Goal: Download file/media

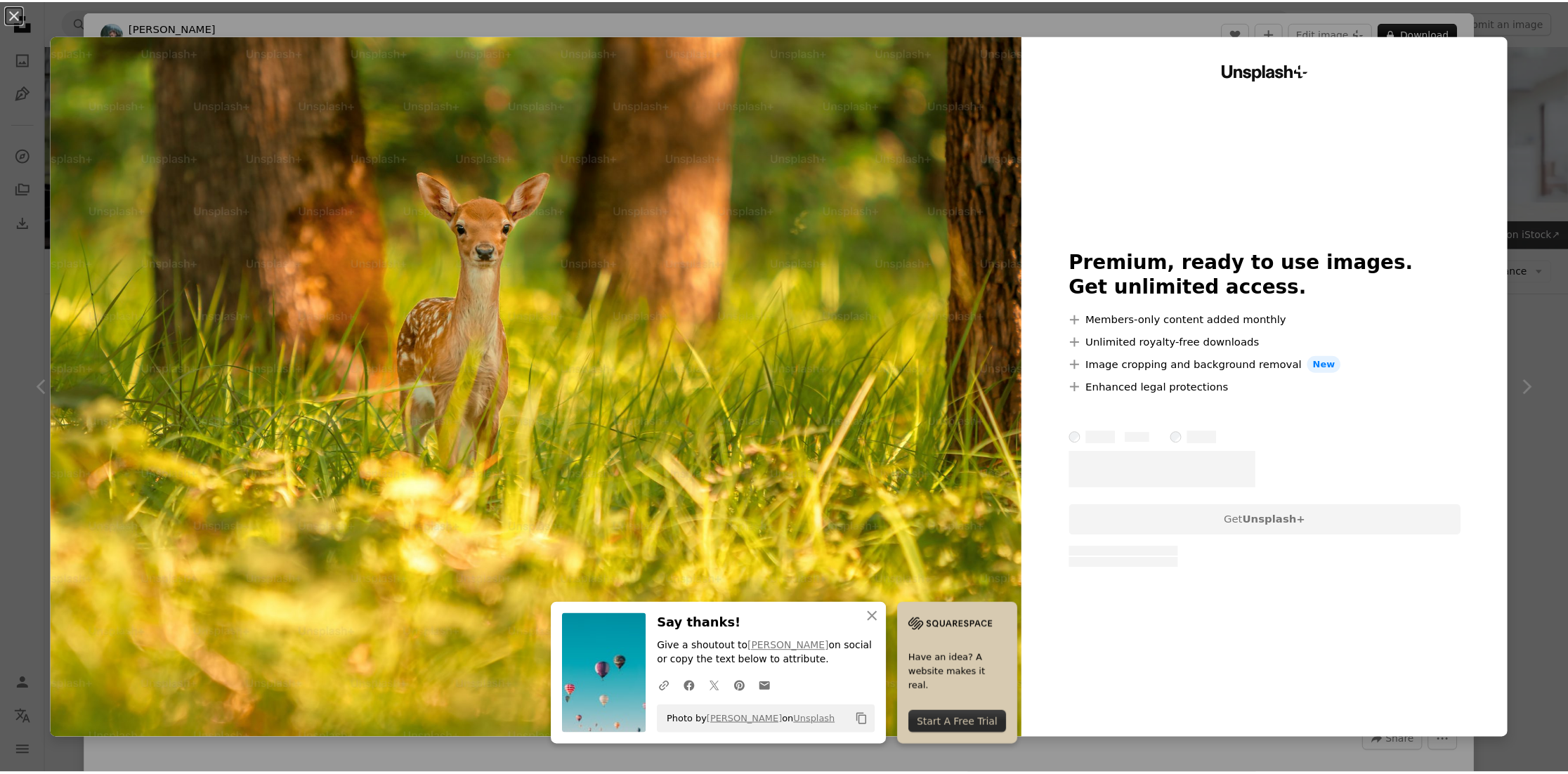
scroll to position [562, 0]
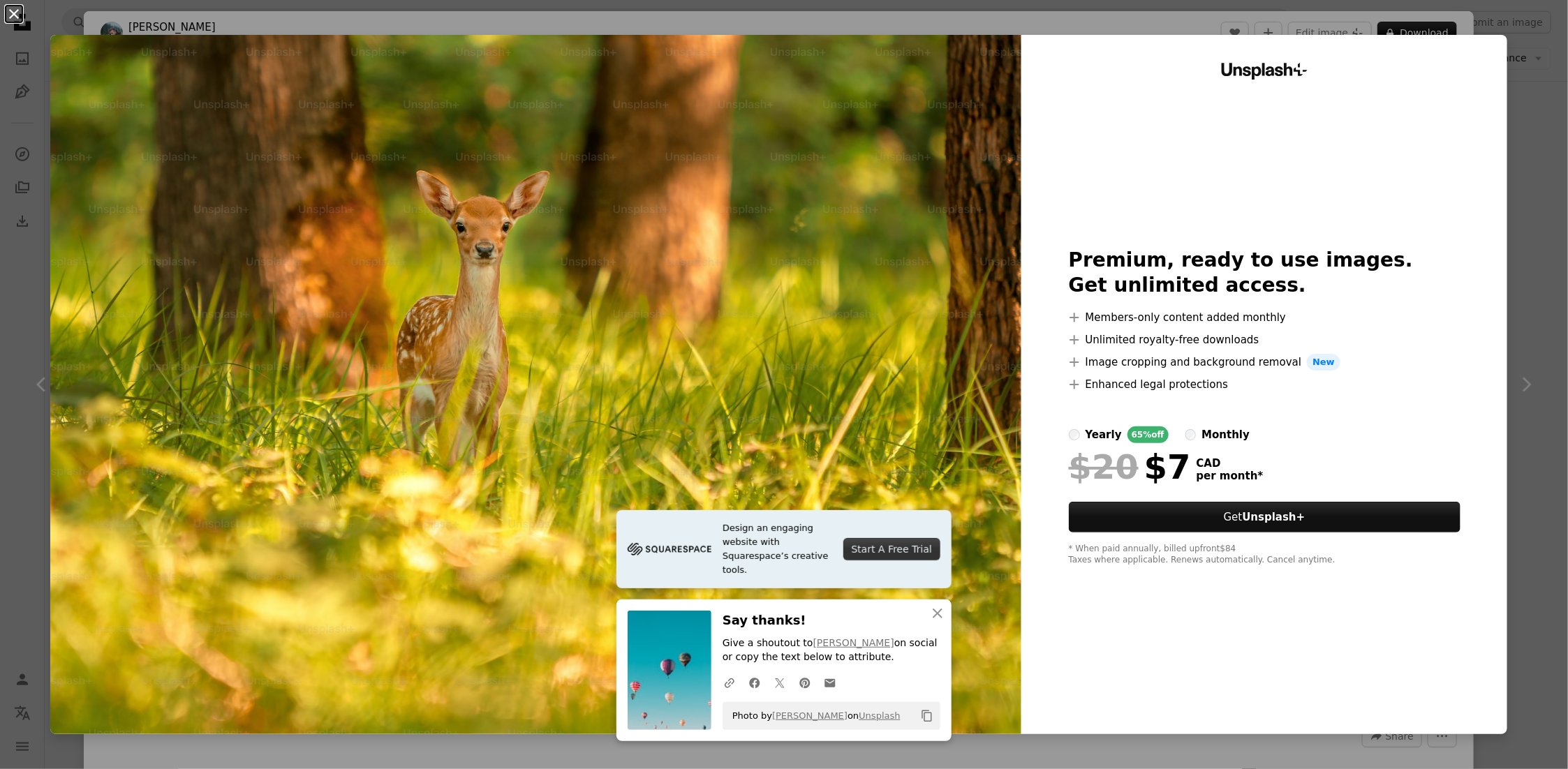
click at [15, 14] on button "An X shape" at bounding box center [14, 14] width 16 height 16
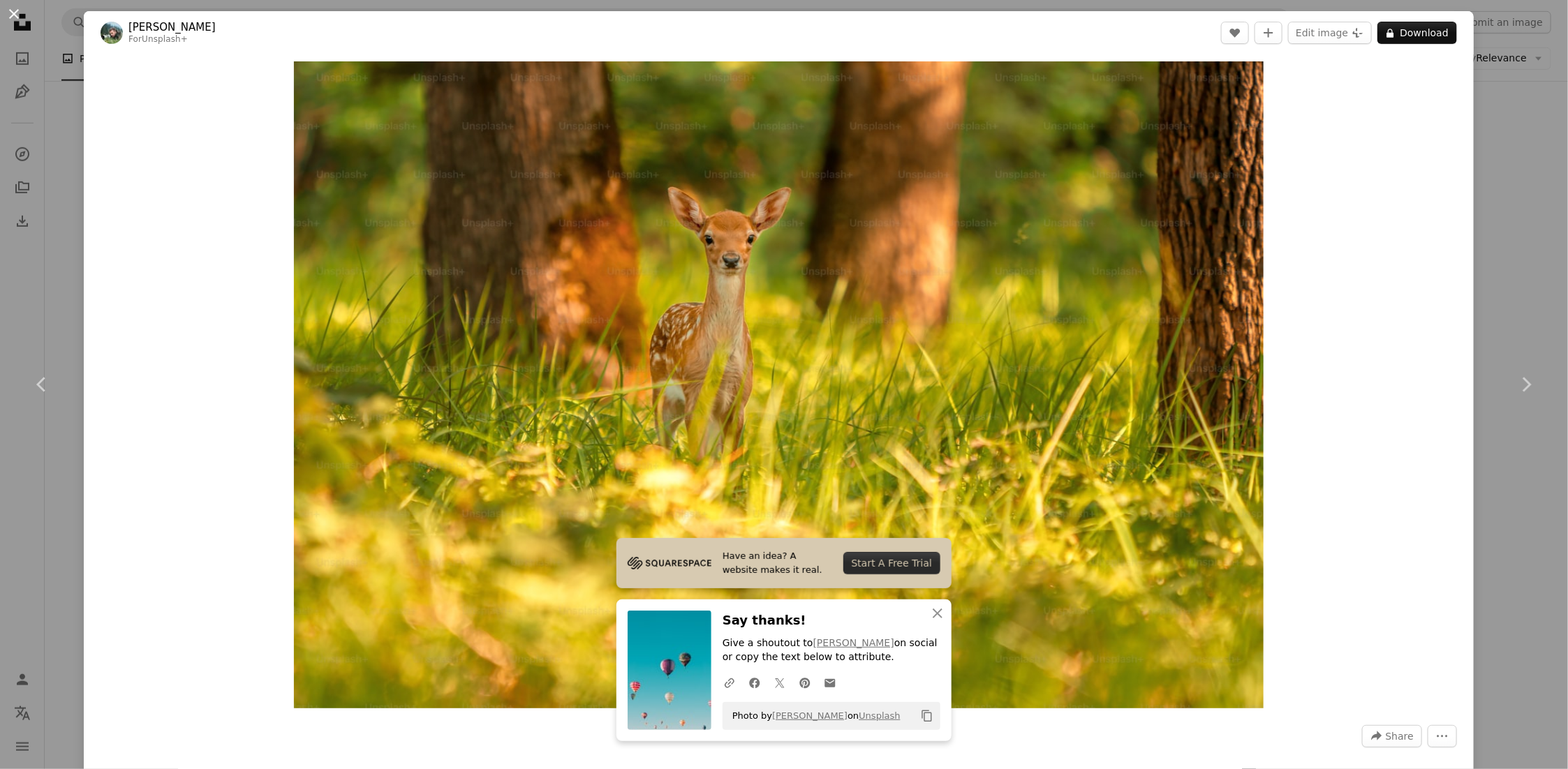
click at [14, 16] on button "An X shape" at bounding box center [14, 14] width 16 height 16
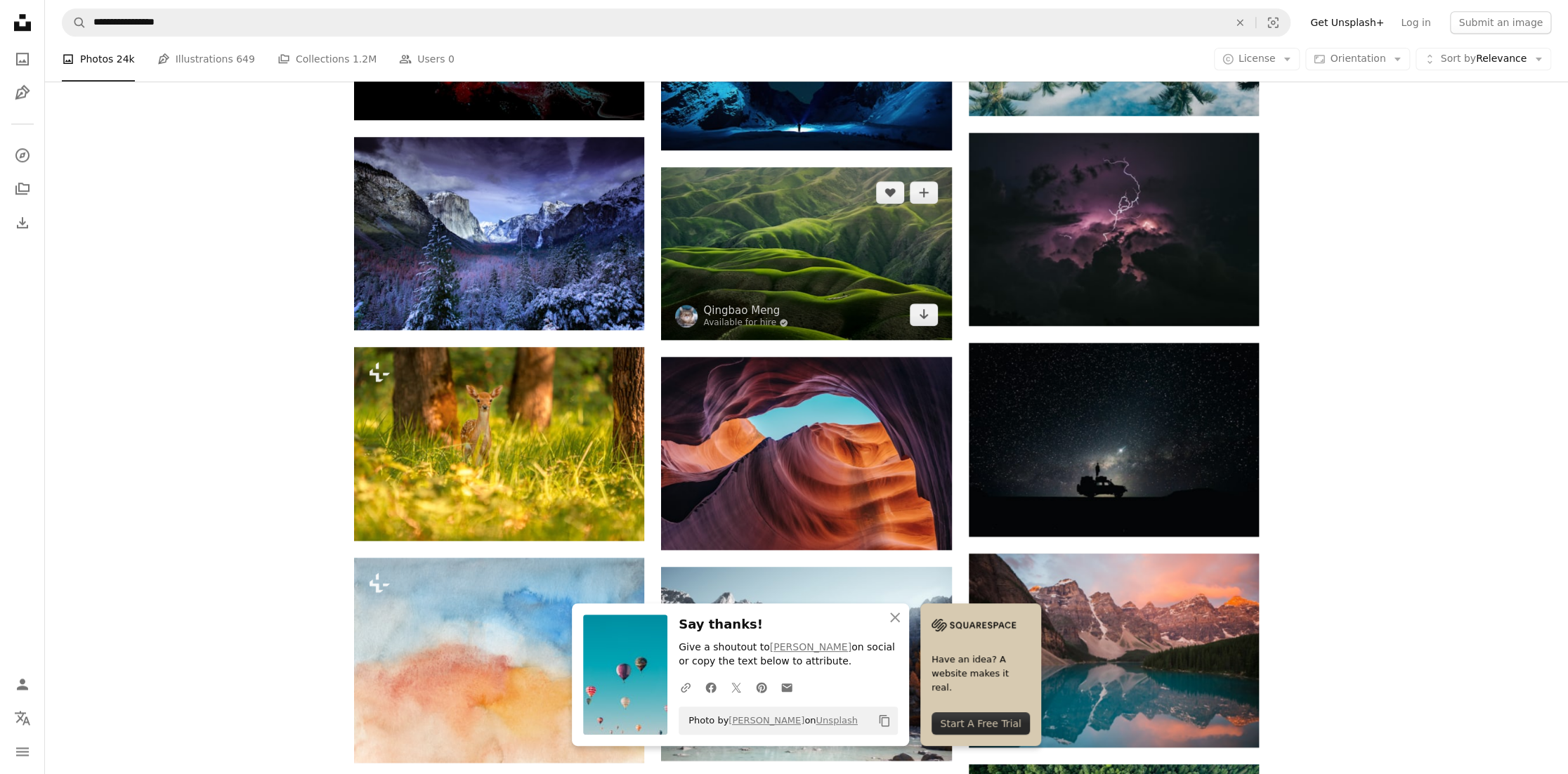
scroll to position [983, 0]
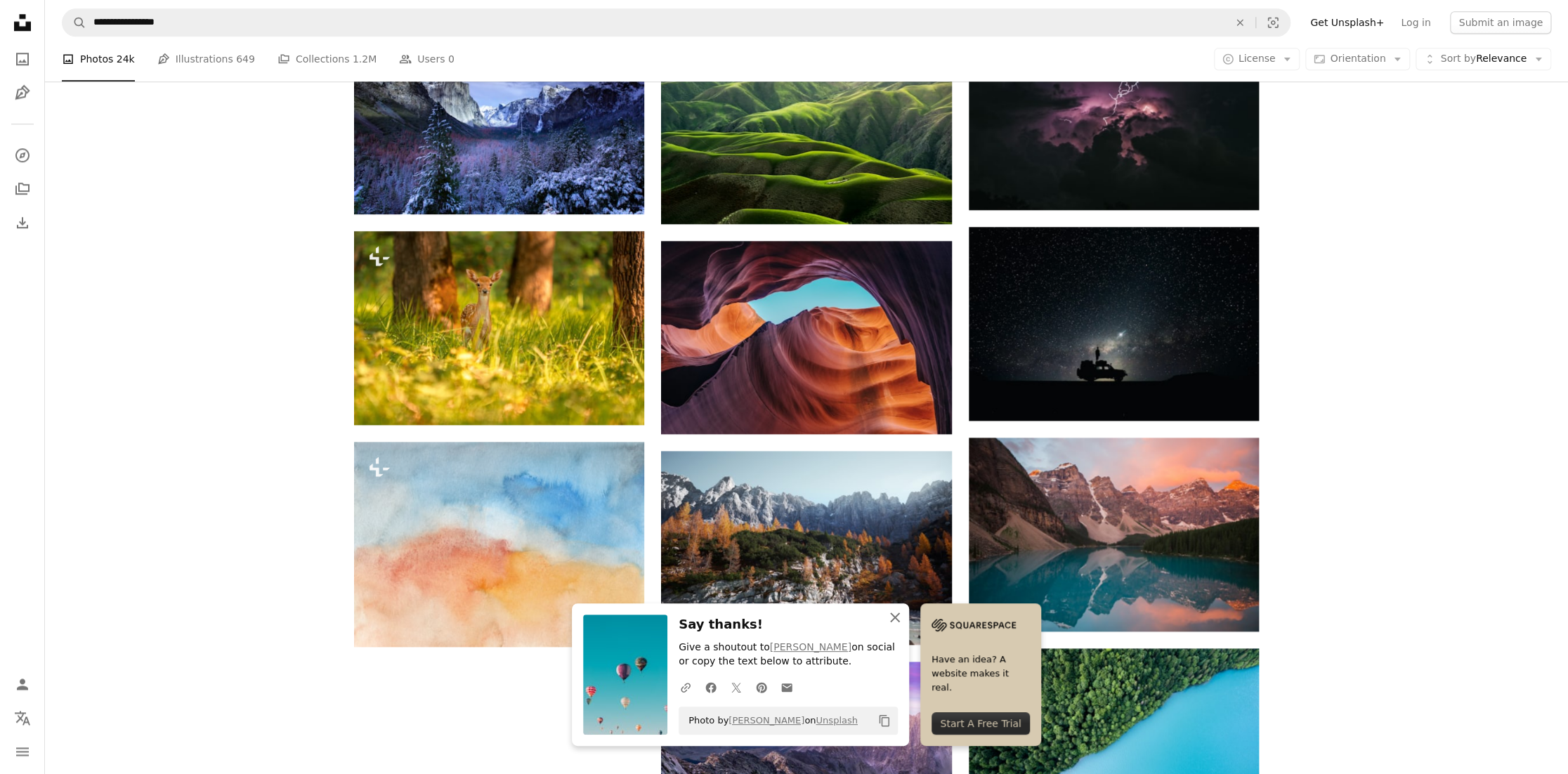
click at [904, 619] on icon "An X shape" at bounding box center [895, 617] width 16 height 16
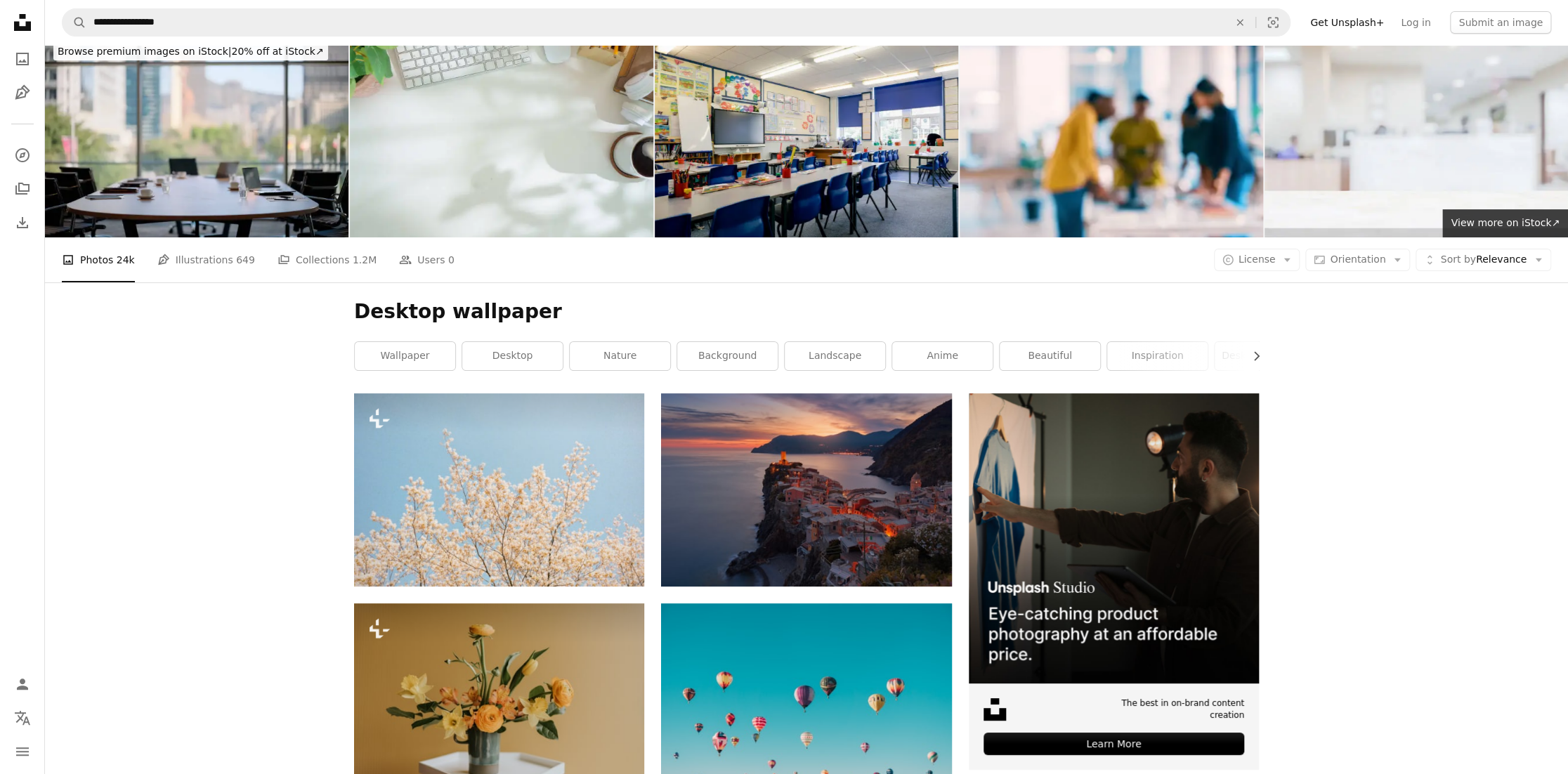
scroll to position [0, 0]
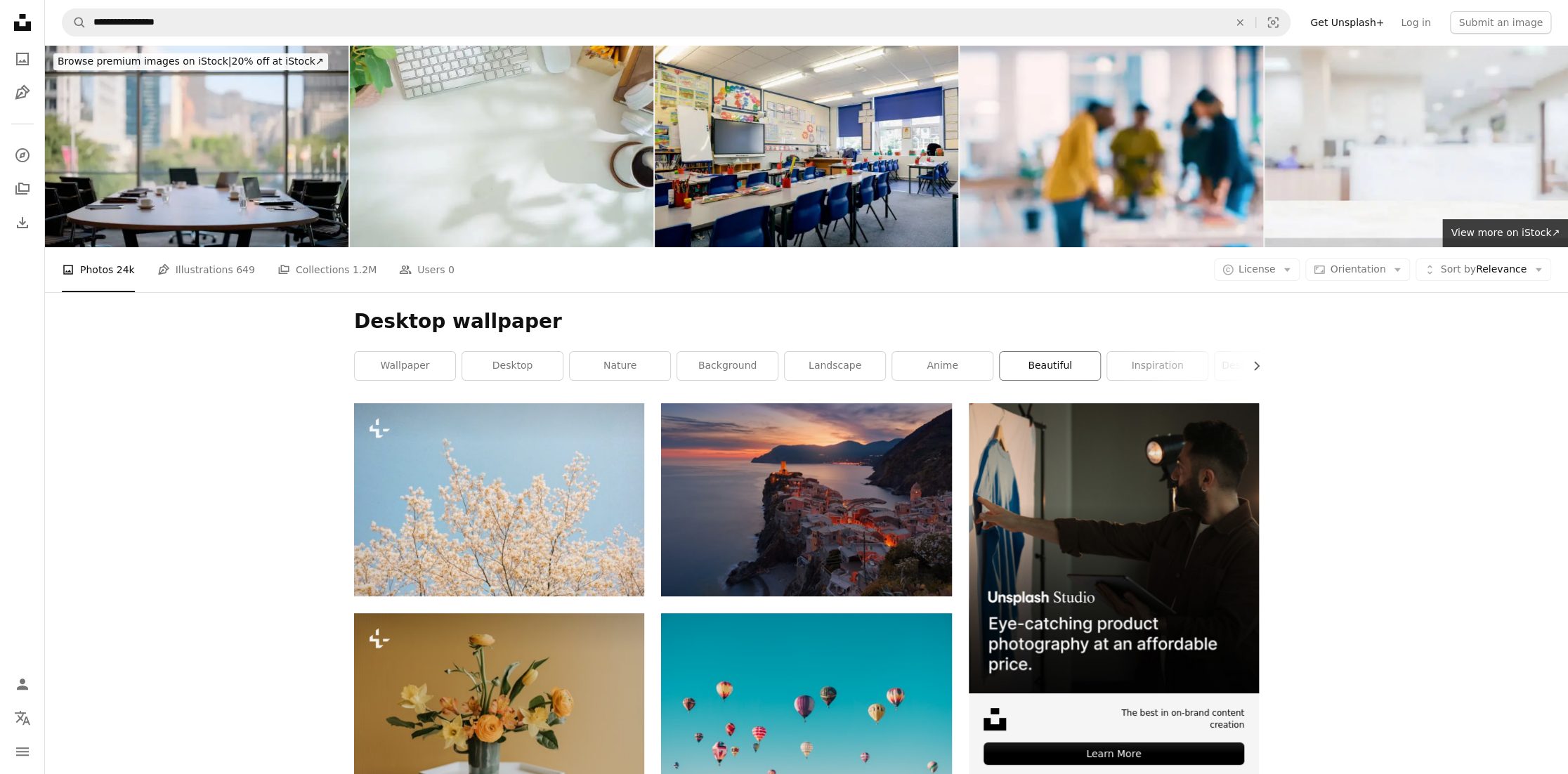
click at [1041, 352] on link "beautiful" at bounding box center [1050, 366] width 100 height 28
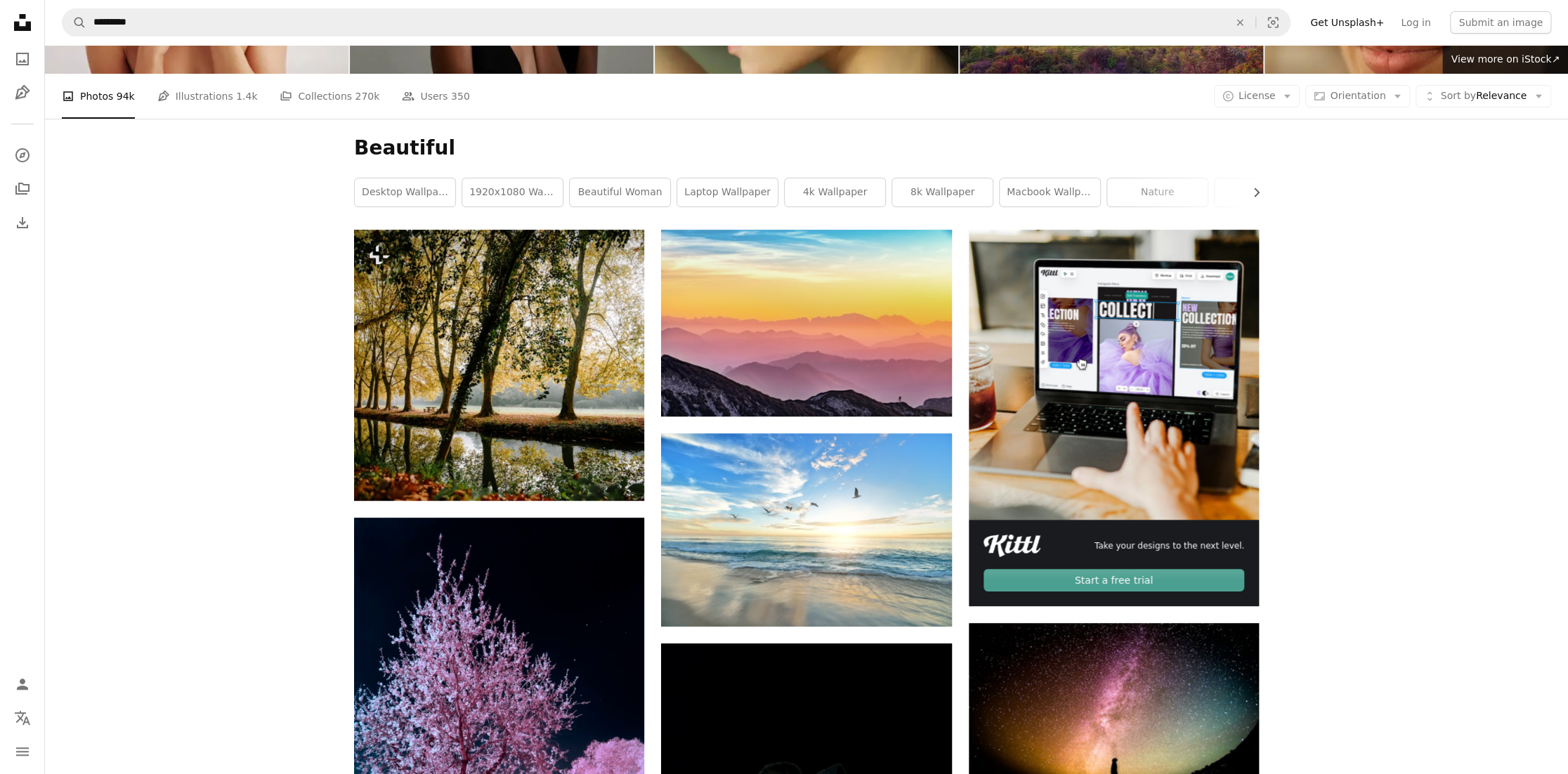
scroll to position [70, 0]
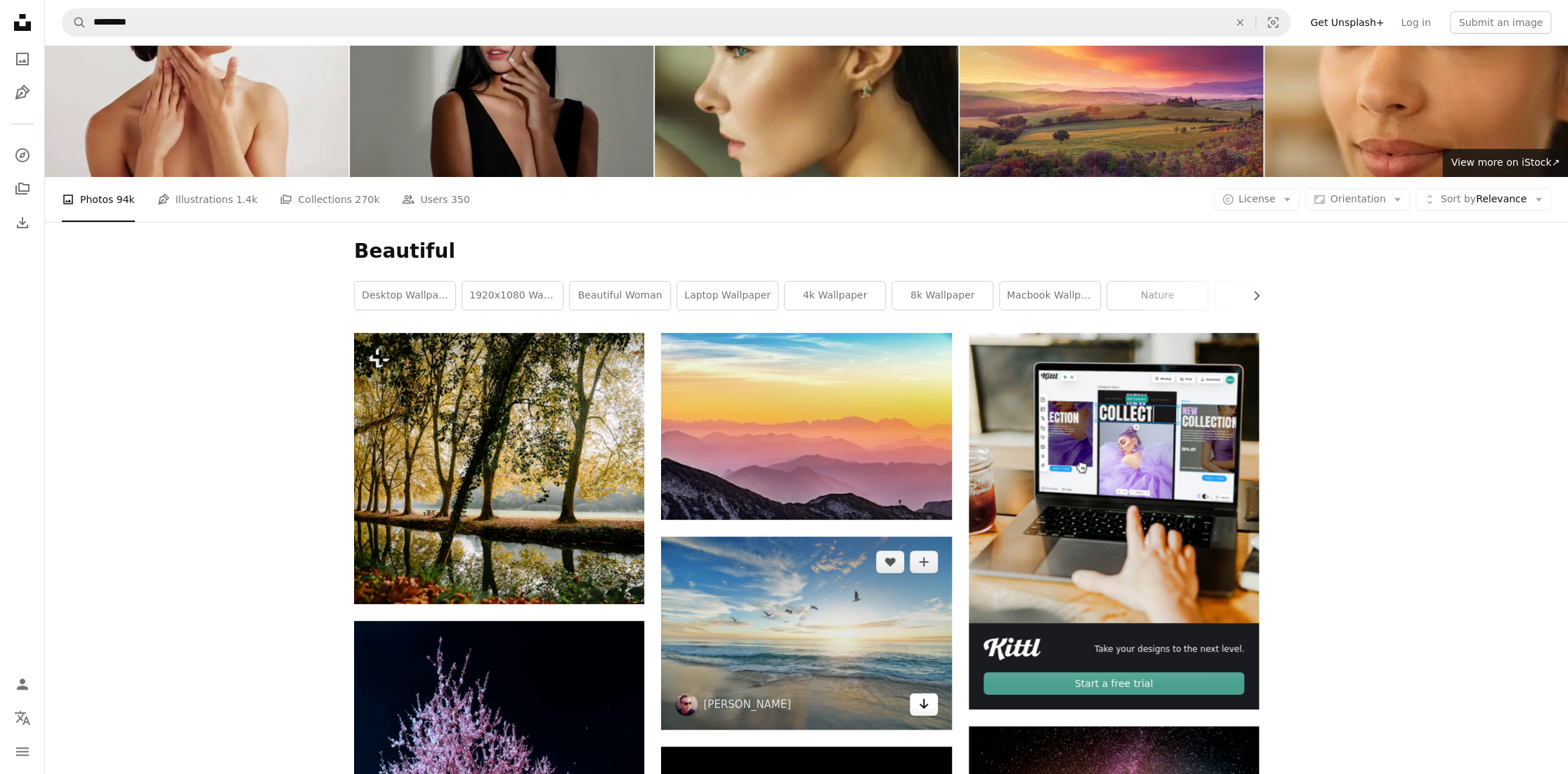
click at [927, 696] on icon "Arrow pointing down" at bounding box center [924, 704] width 11 height 16
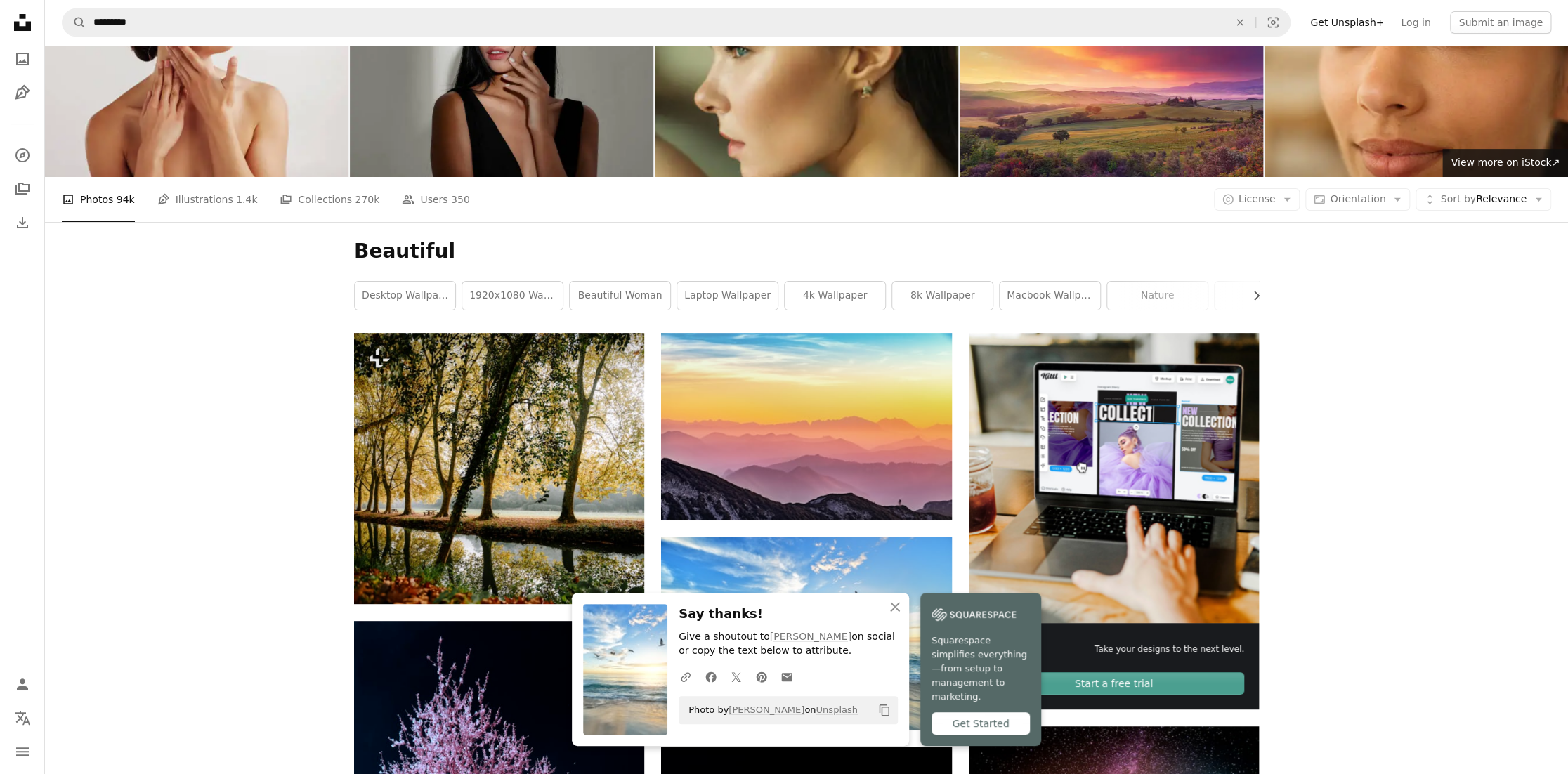
click at [904, 615] on icon "An X shape" at bounding box center [895, 606] width 16 height 16
